Goal: Task Accomplishment & Management: Manage account settings

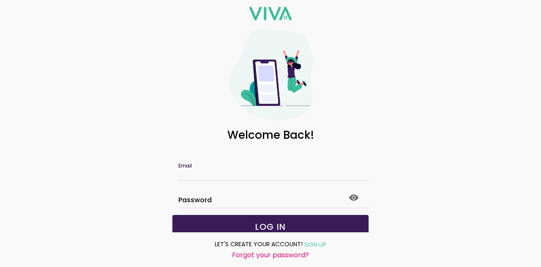
click at [235, 170] on input "Email" at bounding box center [270, 173] width 184 height 7
type input "**********"
click button "submit" at bounding box center [0, 0] width 0 height 0
click at [350, 196] on icon at bounding box center [354, 197] width 10 height 6
click at [136, 201] on div "**********" at bounding box center [270, 133] width 541 height 267
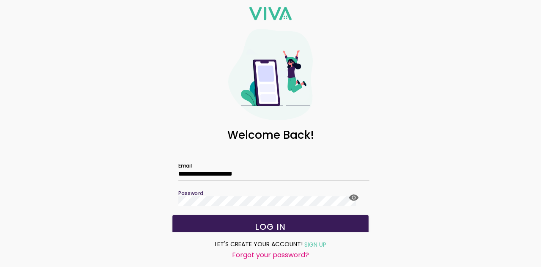
click button "submit" at bounding box center [0, 0] width 0 height 0
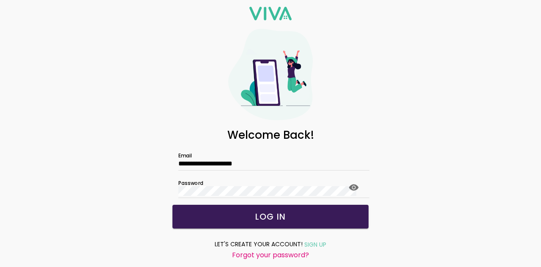
scroll to position [26, 0]
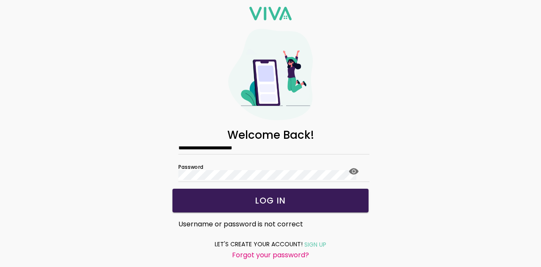
click at [0, 0] on slot "LOG IN" at bounding box center [0, 0] width 0 height 0
click at [0, 0] on slot "Forgot your password?" at bounding box center [0, 0] width 0 height 0
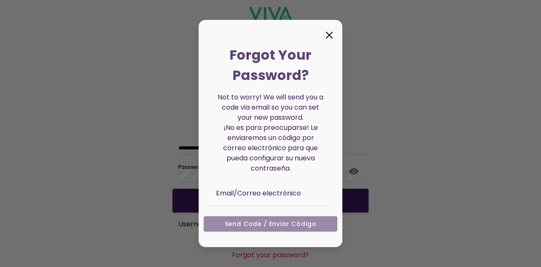
click at [329, 37] on icon at bounding box center [329, 35] width 14 height 14
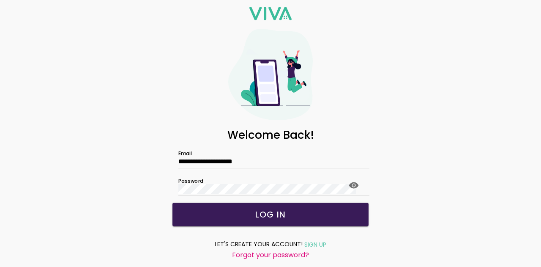
scroll to position [0, 0]
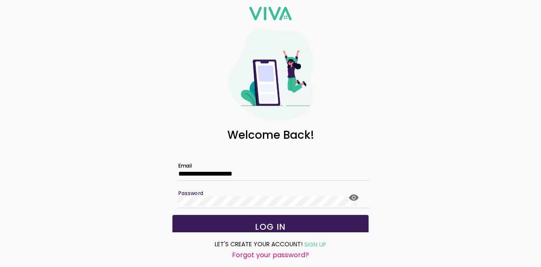
click at [162, 203] on div "**********" at bounding box center [270, 133] width 541 height 267
click button "submit" at bounding box center [0, 0] width 0 height 0
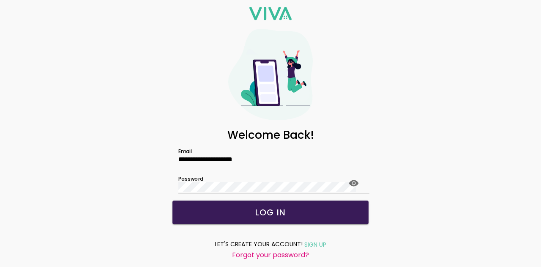
scroll to position [26, 0]
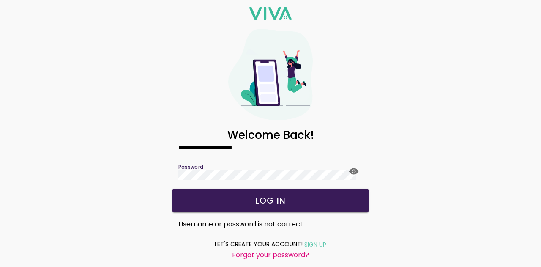
click at [0, 0] on slot "LOG IN" at bounding box center [0, 0] width 0 height 0
click at [0, 0] on slot "Forgot your password?" at bounding box center [0, 0] width 0 height 0
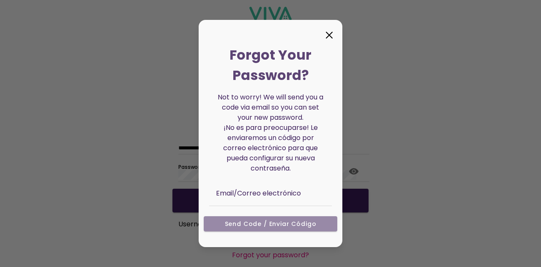
click at [292, 225] on ion-col "Send Code / Enviar código" at bounding box center [270, 227] width 139 height 28
click at [246, 224] on ion-col "Send Code / Enviar código" at bounding box center [270, 227] width 139 height 28
click at [241, 222] on ion-col "Send Code / Enviar código" at bounding box center [270, 227] width 139 height 28
click at [235, 223] on ion-col "Send Code / Enviar código" at bounding box center [270, 227] width 139 height 28
click at [265, 222] on ion-col "Send Code / Enviar código" at bounding box center [270, 227] width 139 height 28
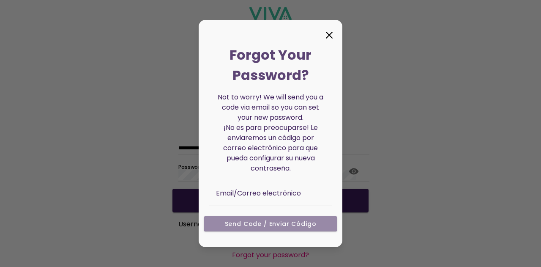
click at [307, 223] on ion-col "Send Code / Enviar código" at bounding box center [270, 227] width 139 height 28
click at [233, 222] on ion-col "Send Code / Enviar código" at bounding box center [270, 227] width 139 height 28
click at [330, 33] on icon at bounding box center [329, 35] width 14 height 14
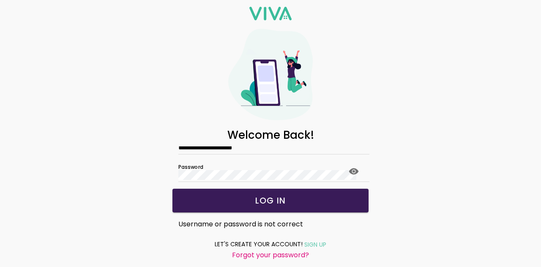
click at [241, 196] on span "LOG IN" at bounding box center [270, 200] width 179 height 8
click at [0, 0] on slot "Forgot your password?" at bounding box center [0, 0] width 0 height 0
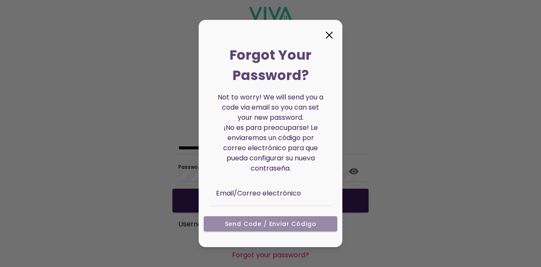
click at [259, 223] on ion-col "Send Code / Enviar código" at bounding box center [270, 227] width 139 height 28
click at [217, 221] on ion-col "Send Code / Enviar código" at bounding box center [270, 227] width 139 height 28
click at [263, 221] on ion-col "Send Code / Enviar código" at bounding box center [270, 227] width 139 height 28
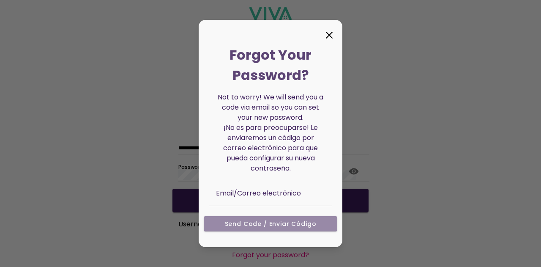
click at [311, 222] on ion-col "Send Code / Enviar código" at bounding box center [270, 227] width 139 height 28
click at [329, 33] on icon at bounding box center [329, 35] width 14 height 14
